Goal: Navigation & Orientation: Go to known website

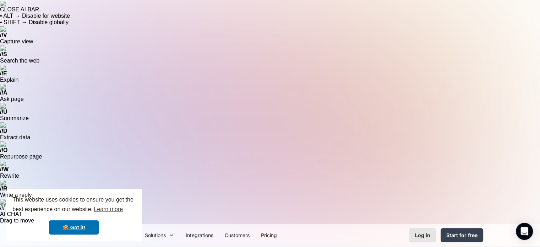
click at [423, 231] on div "Log in" at bounding box center [422, 234] width 15 height 7
